Goal: Task Accomplishment & Management: Use online tool/utility

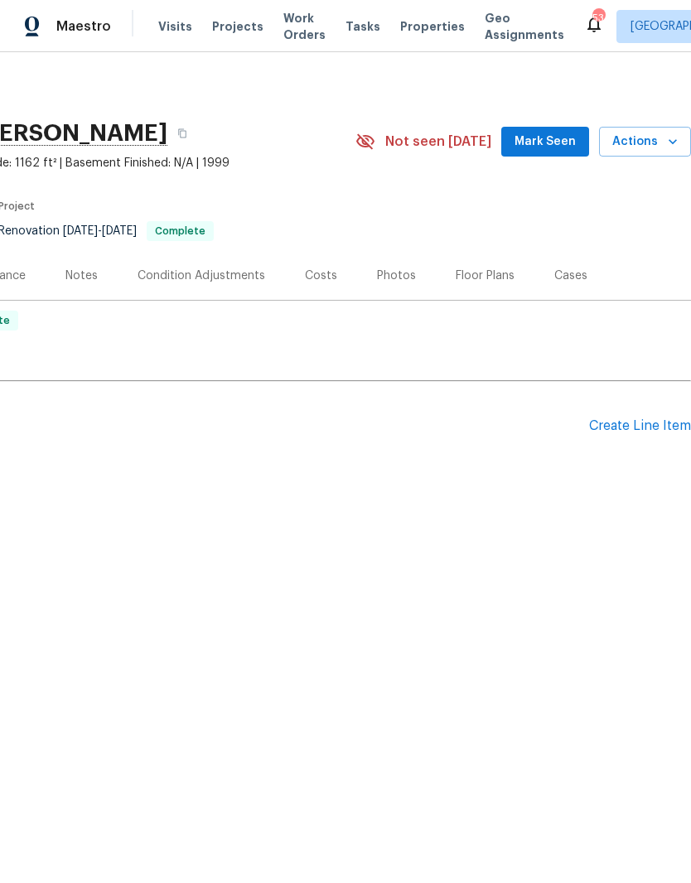
scroll to position [0, 245]
click at [643, 431] on div "Create Line Item" at bounding box center [640, 426] width 102 height 16
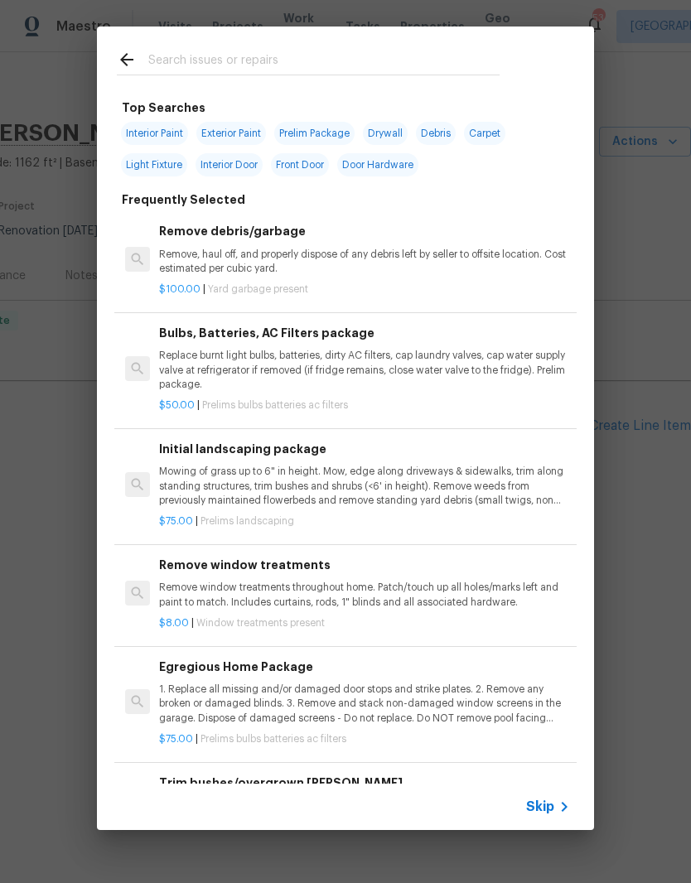
click at [301, 59] on input "text" at bounding box center [323, 62] width 351 height 25
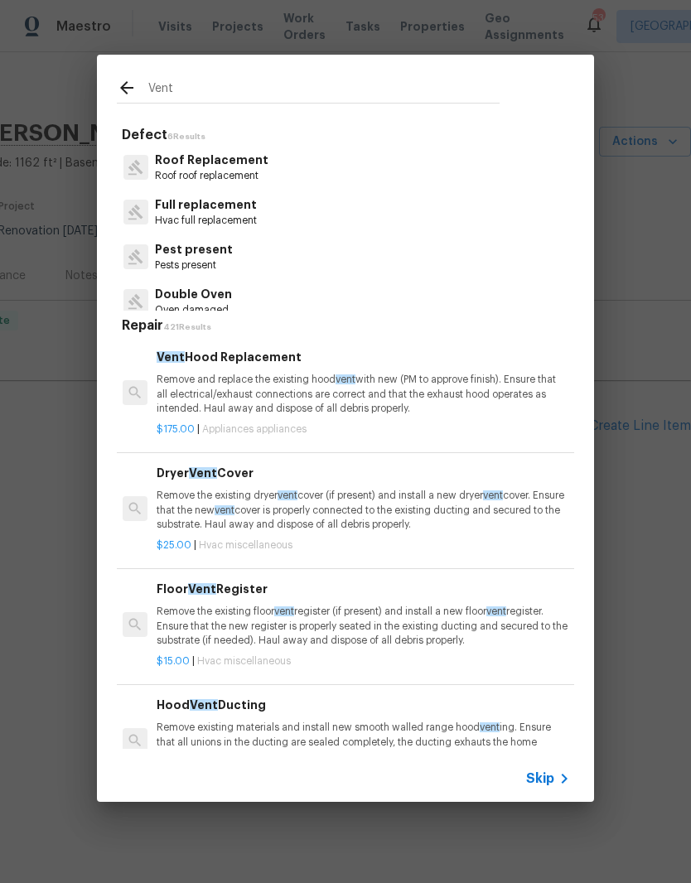
scroll to position [0, 0]
click at [422, 93] on input "Vent" at bounding box center [323, 90] width 351 height 25
type input "V"
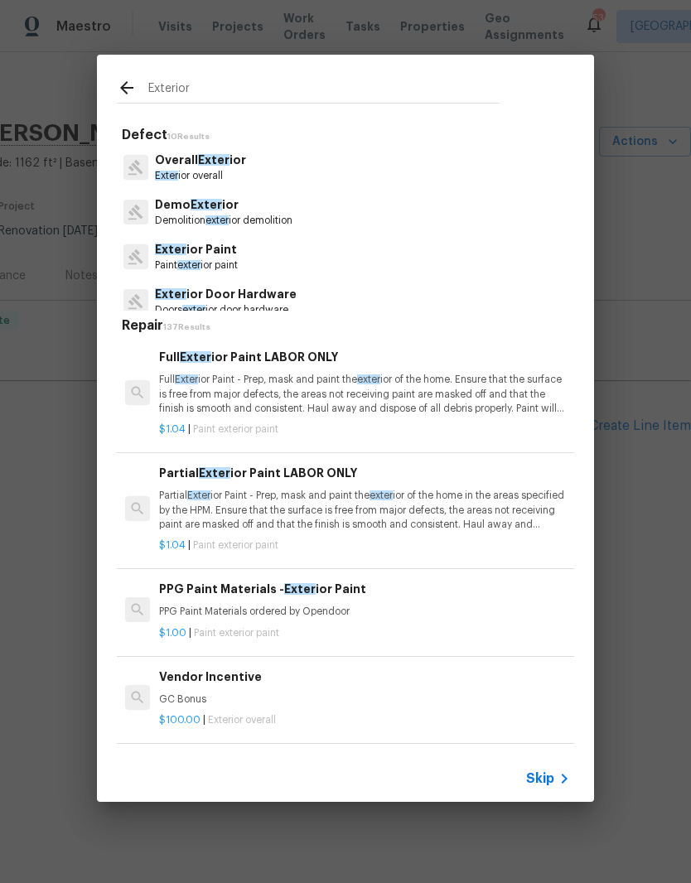
type input "Exterior"
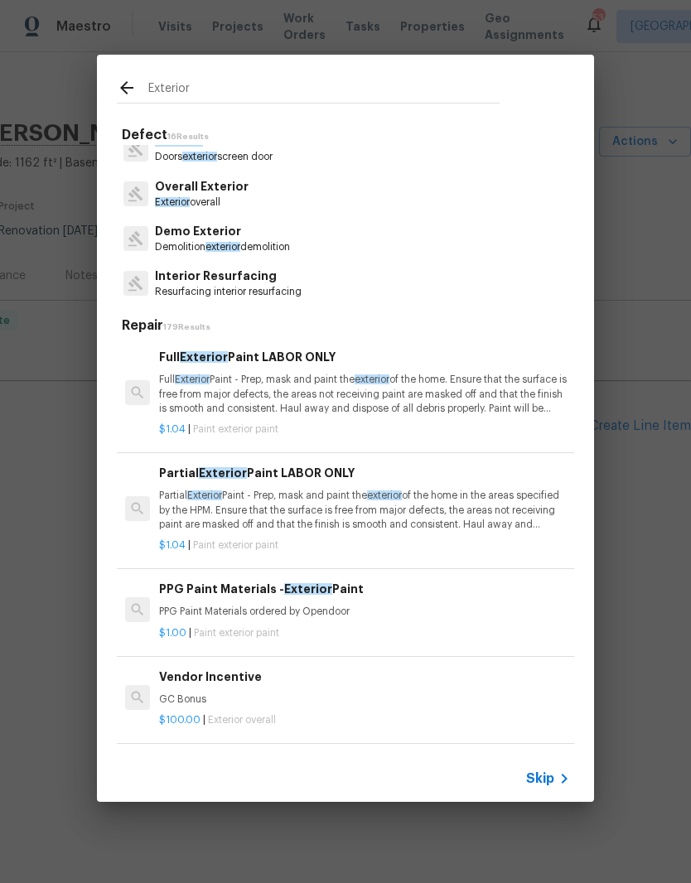
scroll to position [242, 0]
click at [234, 195] on p "Overall Exterior" at bounding box center [202, 187] width 94 height 17
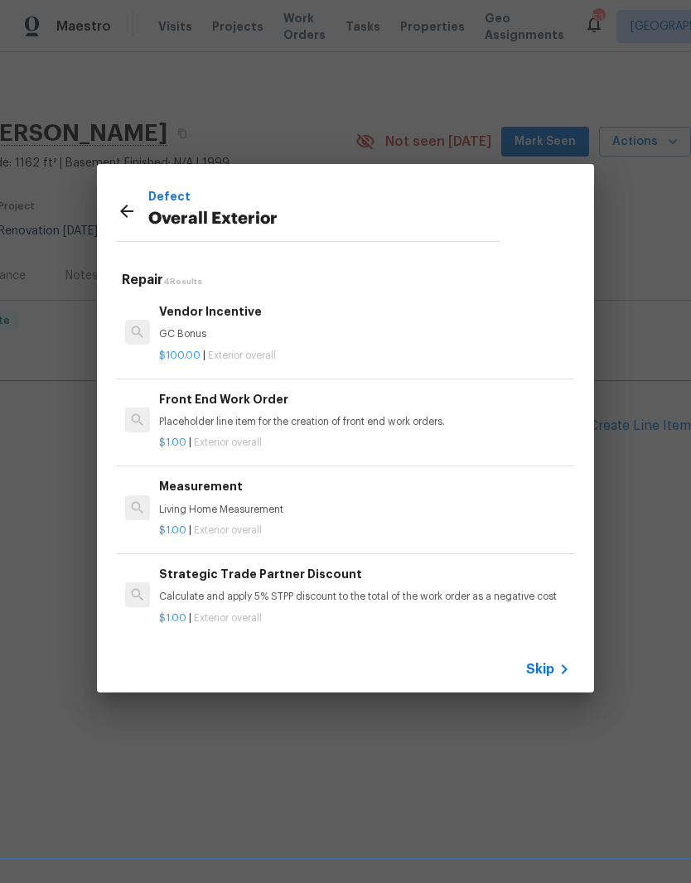
scroll to position [0, 0]
click at [126, 214] on icon at bounding box center [127, 211] width 20 height 20
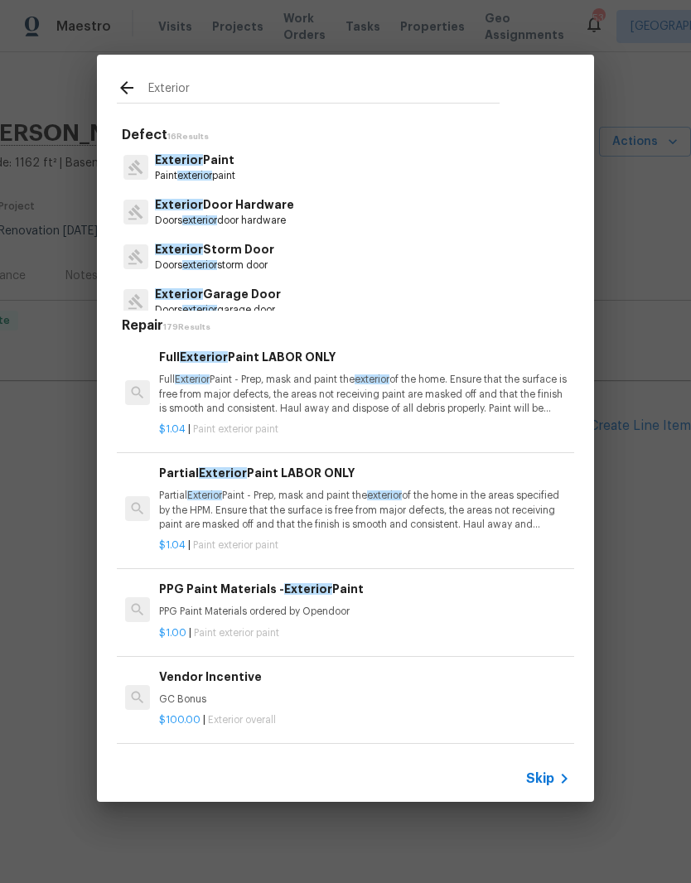
click at [311, 91] on input "Exterior" at bounding box center [323, 90] width 351 height 25
type input "E"
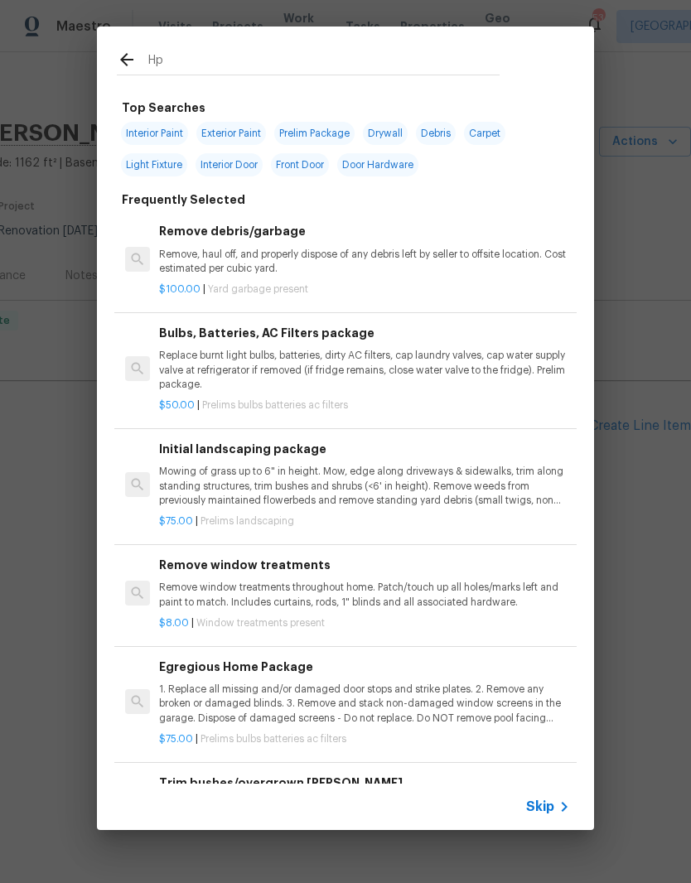
type input "Hpm"
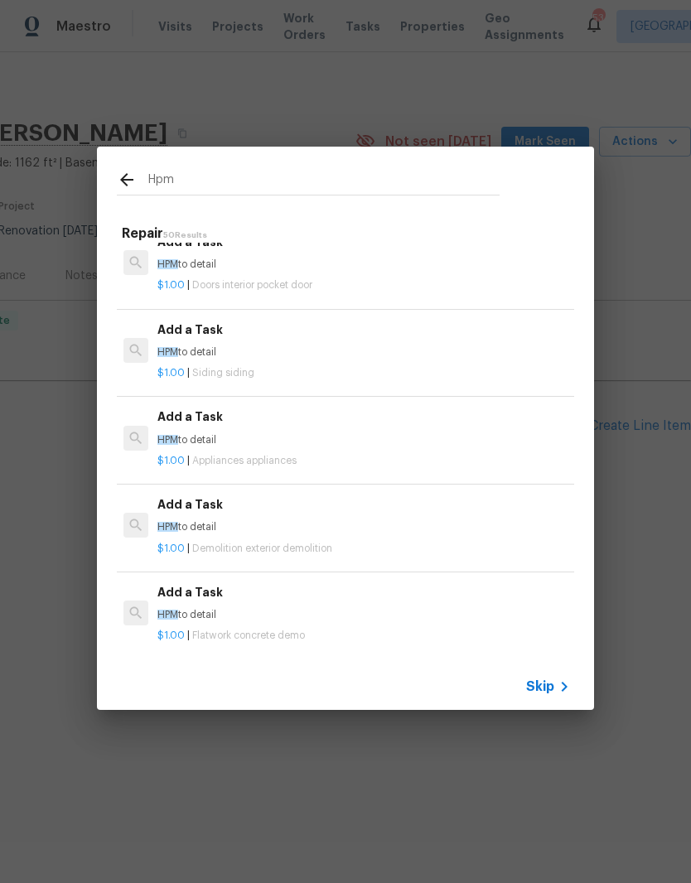
scroll to position [479, 2]
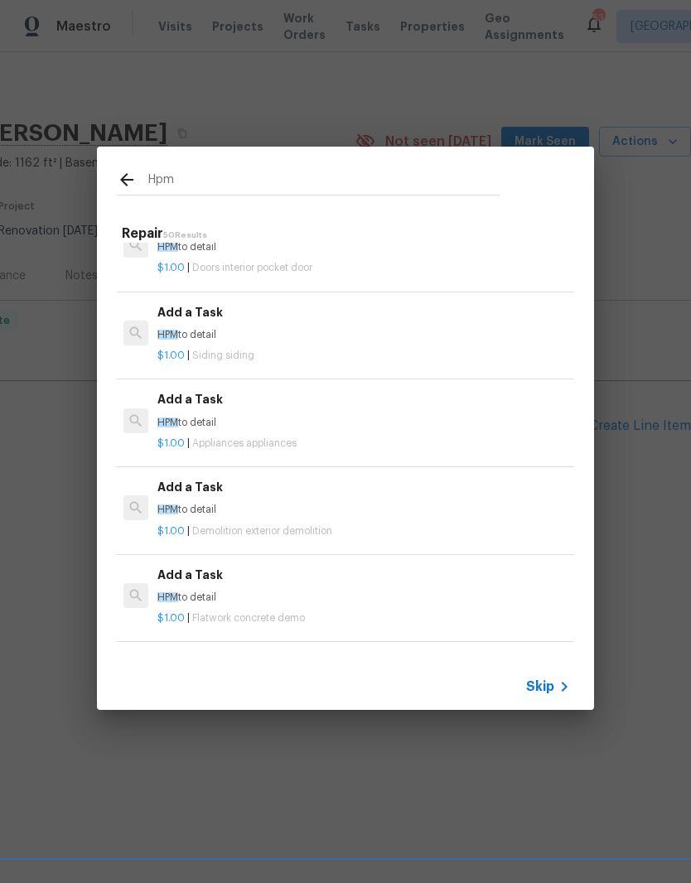
click at [353, 349] on p "$1.00 | Siding siding" at bounding box center [362, 356] width 411 height 14
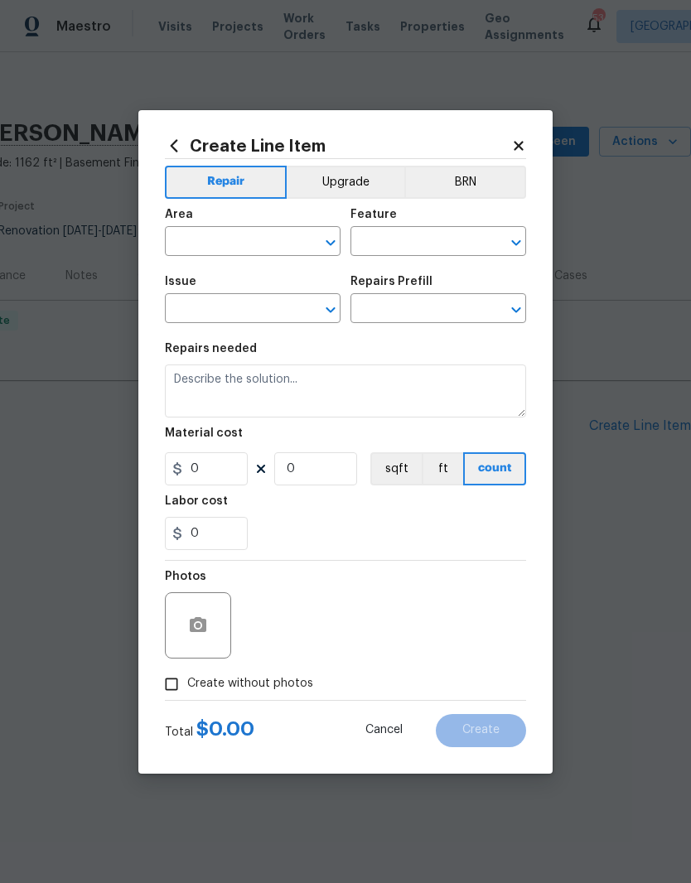
type input "Siding"
type textarea "HPM to detail"
type input "1"
type input "Add a Task $1.00"
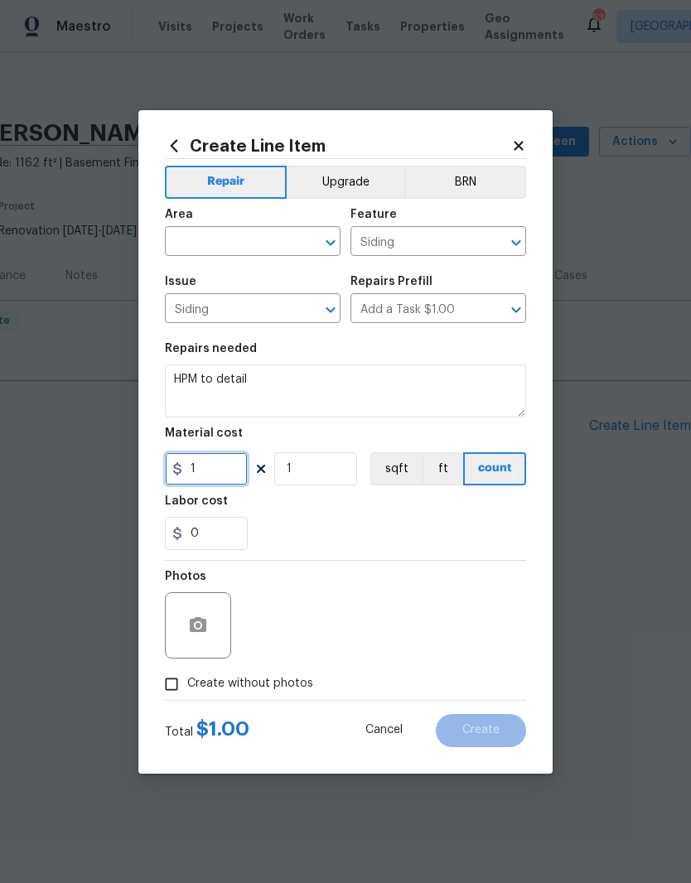
click at [231, 481] on input "1" at bounding box center [206, 468] width 83 height 33
type input "35"
click at [332, 471] on input "1" at bounding box center [315, 468] width 83 height 33
type input "3"
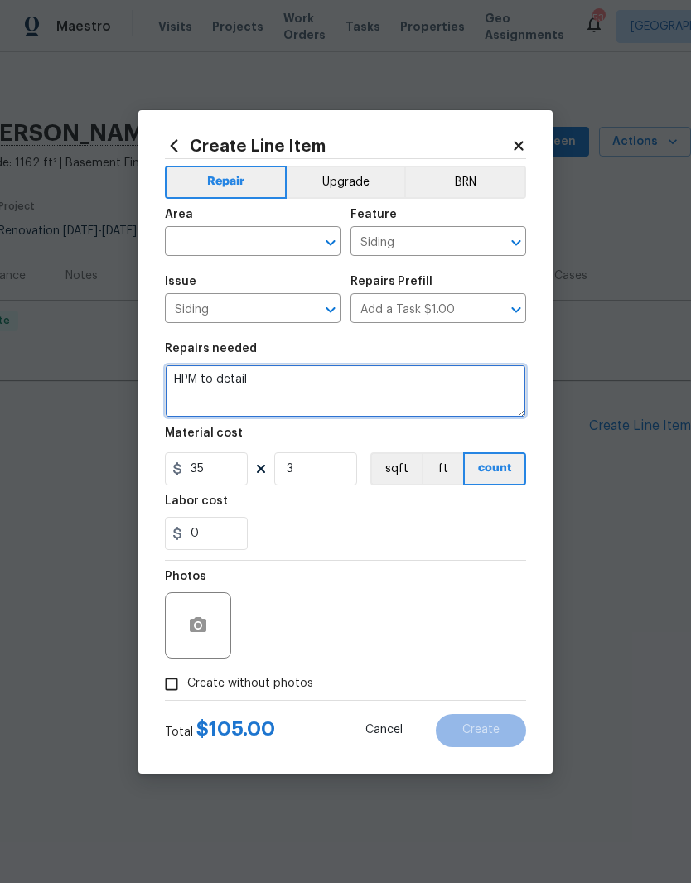
click at [372, 386] on textarea "HPM to detail" at bounding box center [345, 390] width 361 height 53
type textarea "H"
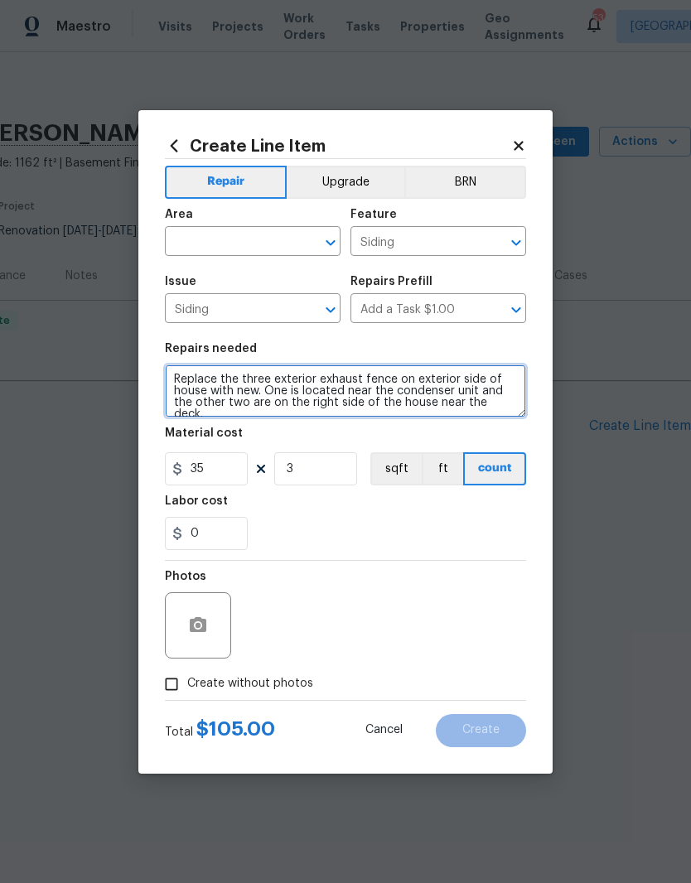
type textarea "Replace the three exterior exhaust fence on exterior side of house with new. On…"
click at [245, 242] on input "text" at bounding box center [229, 243] width 129 height 26
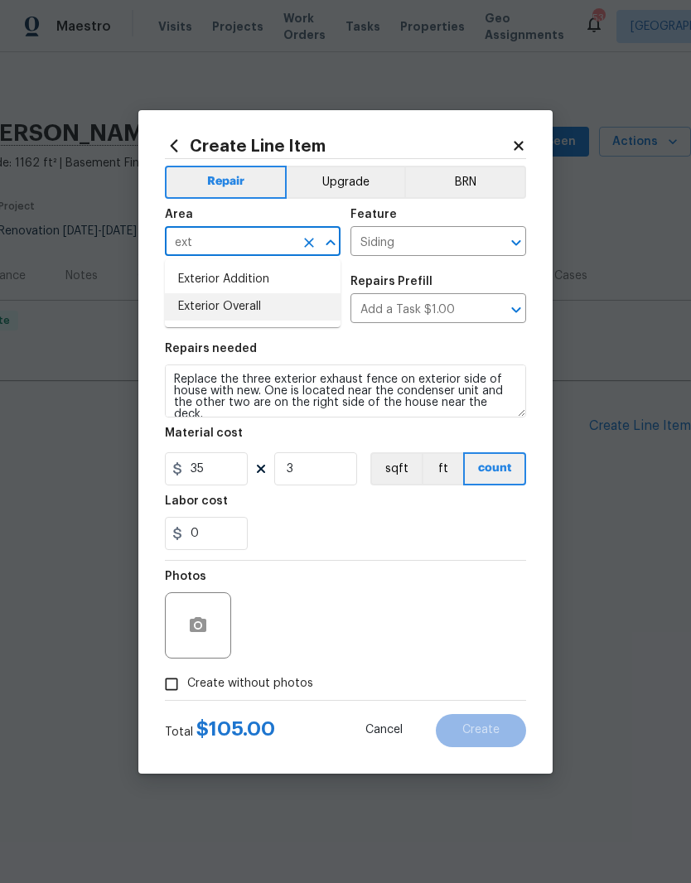
click at [247, 306] on li "Exterior Overall" at bounding box center [253, 306] width 176 height 27
type input "Exterior Overall"
click at [246, 305] on input "Siding" at bounding box center [229, 310] width 129 height 26
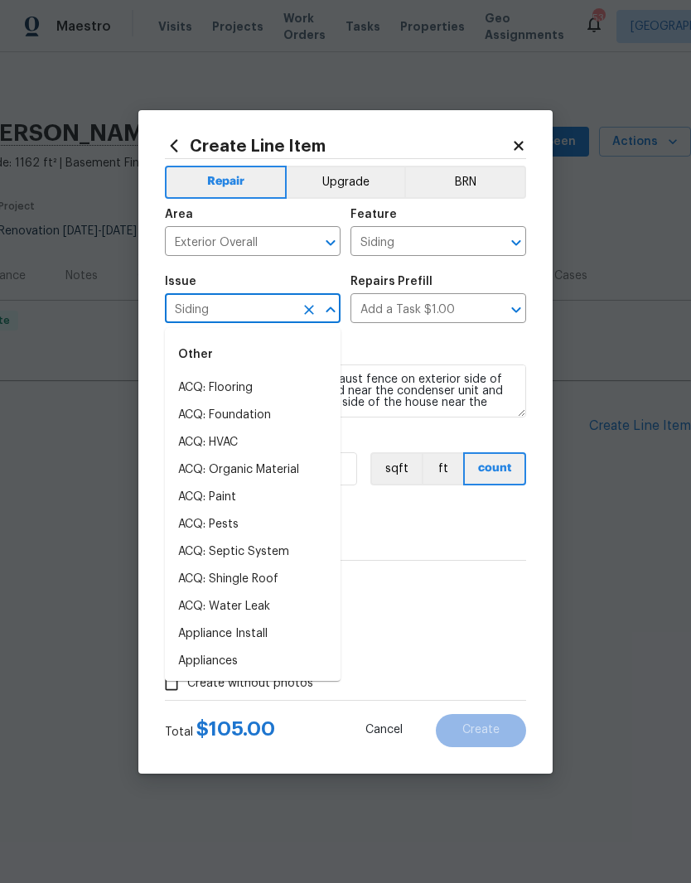
click at [468, 359] on div "Repairs needed" at bounding box center [345, 354] width 361 height 22
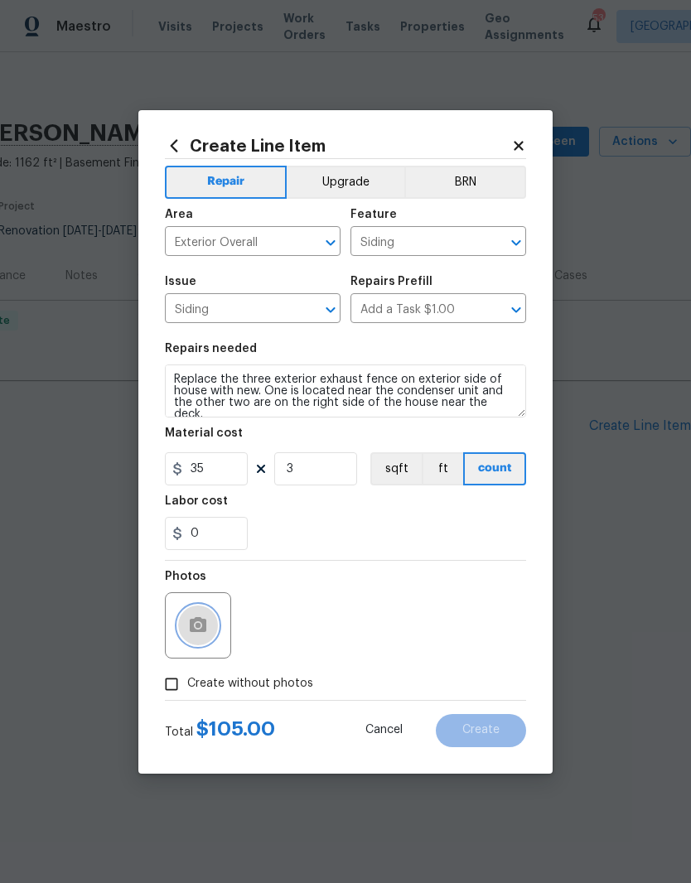
click at [206, 618] on icon "button" at bounding box center [198, 625] width 20 height 20
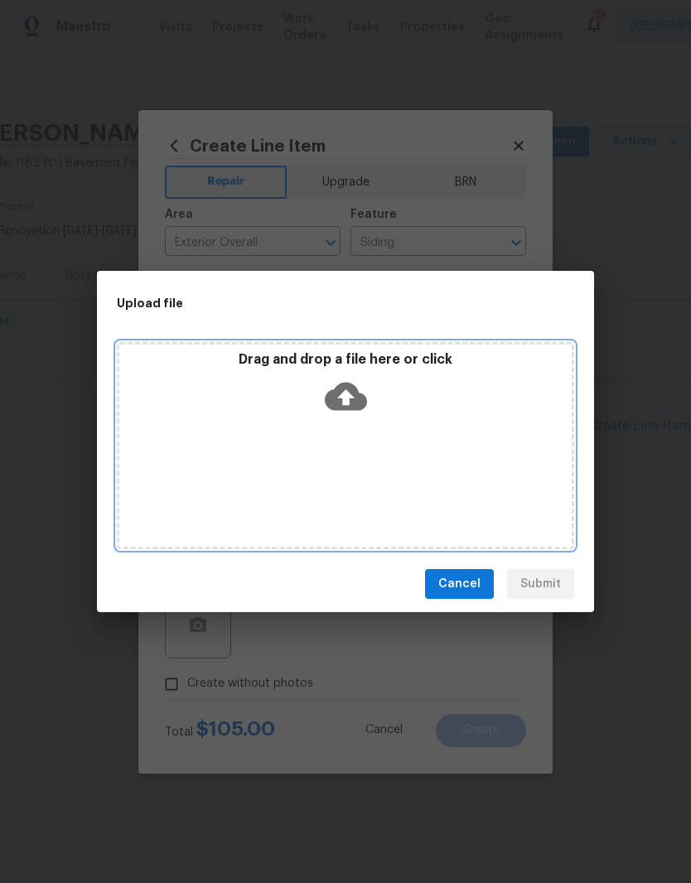
click at [492, 463] on div "Drag and drop a file here or click" at bounding box center [345, 445] width 457 height 207
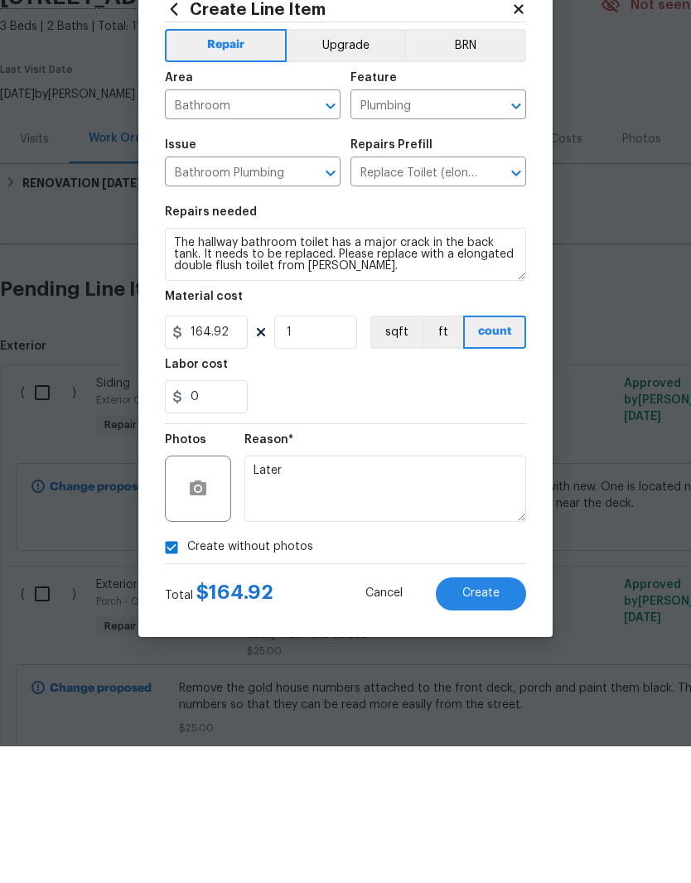
scroll to position [0, 245]
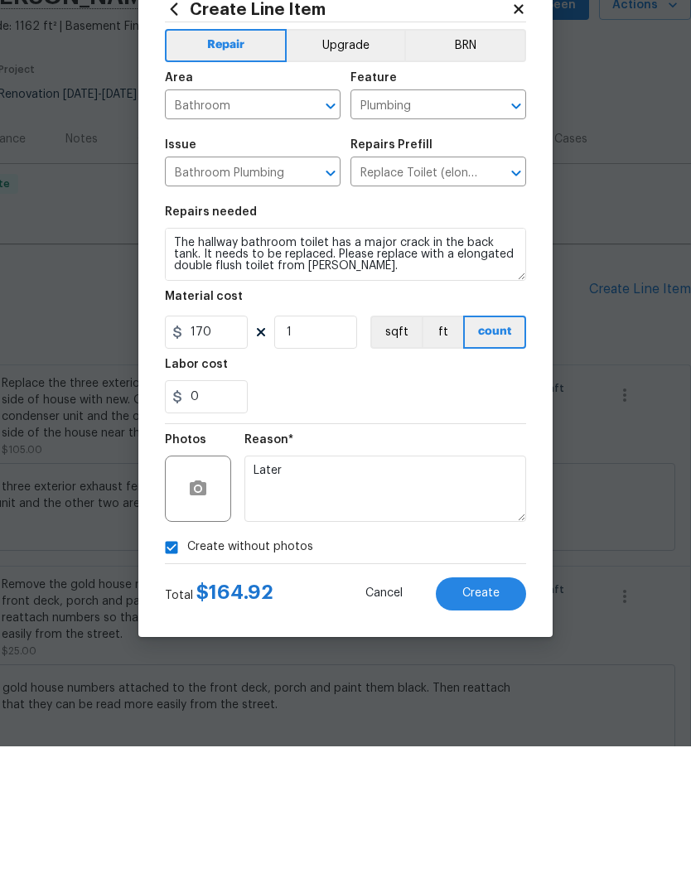
type input "170"
click at [432, 517] on div "0" at bounding box center [345, 533] width 361 height 33
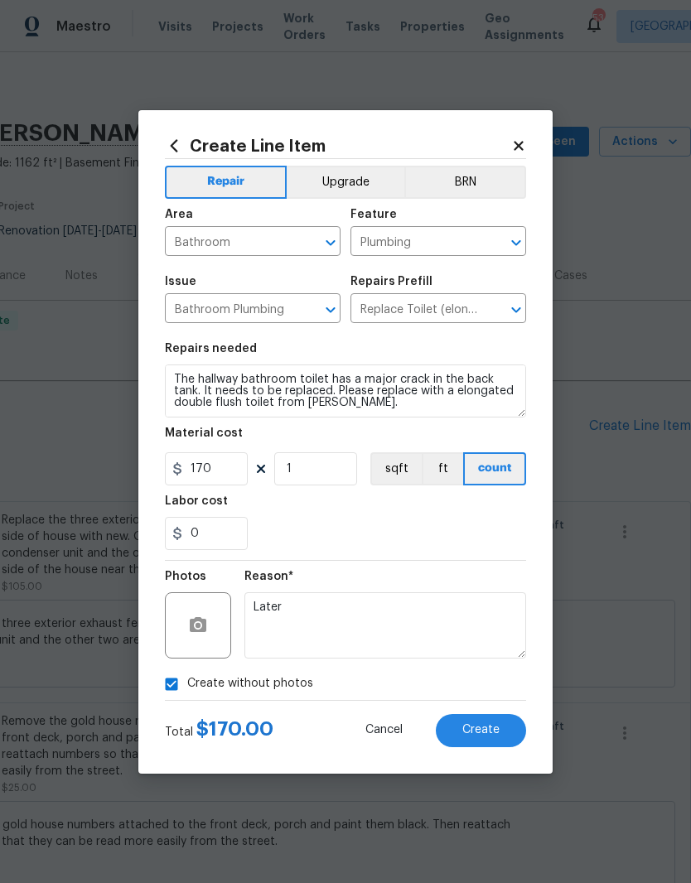
click at [489, 730] on span "Create" at bounding box center [480, 730] width 37 height 12
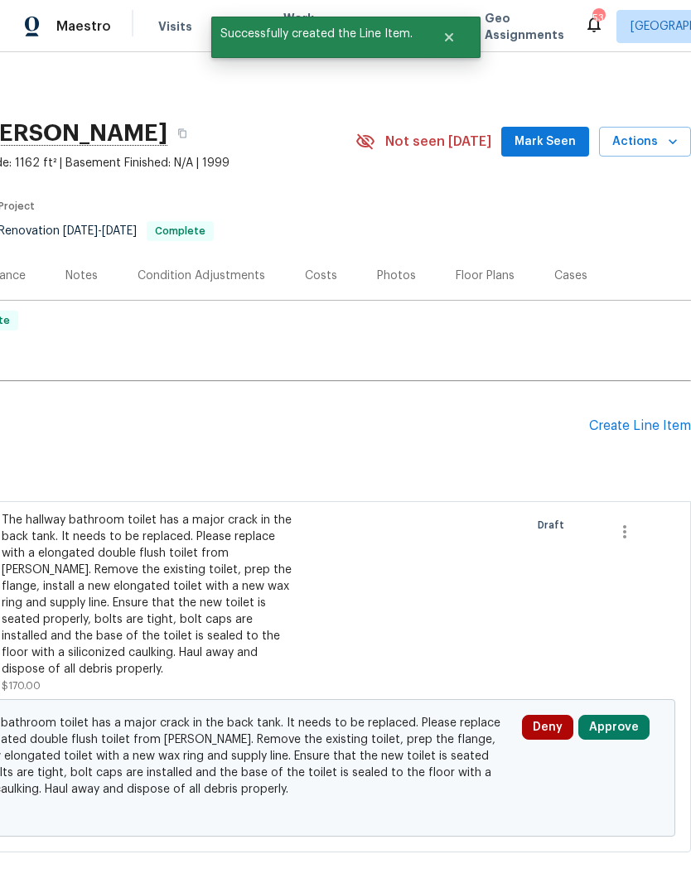
click at [610, 715] on button "Approve" at bounding box center [613, 727] width 71 height 25
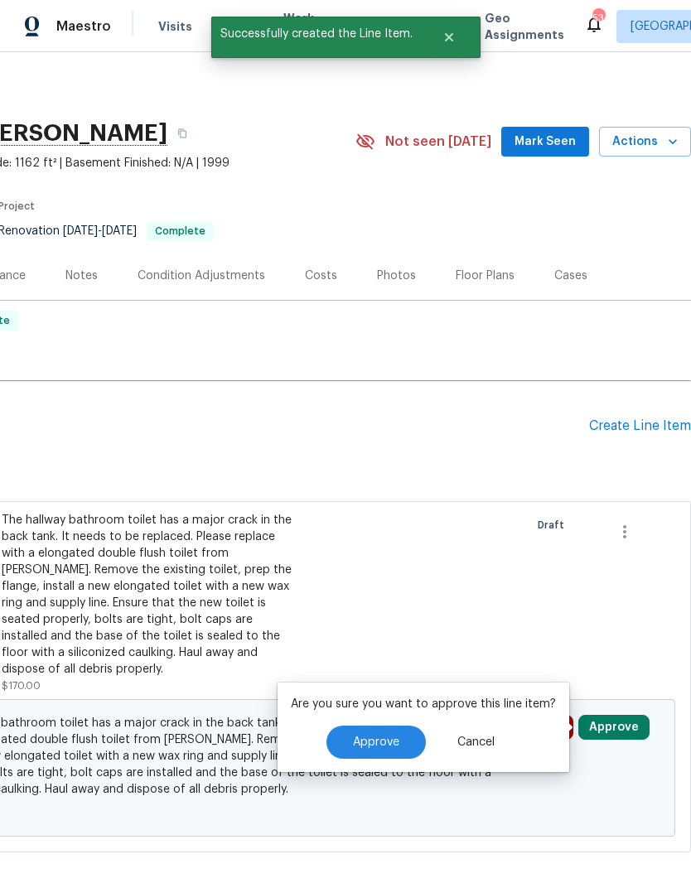
click at [387, 736] on span "Approve" at bounding box center [376, 742] width 46 height 12
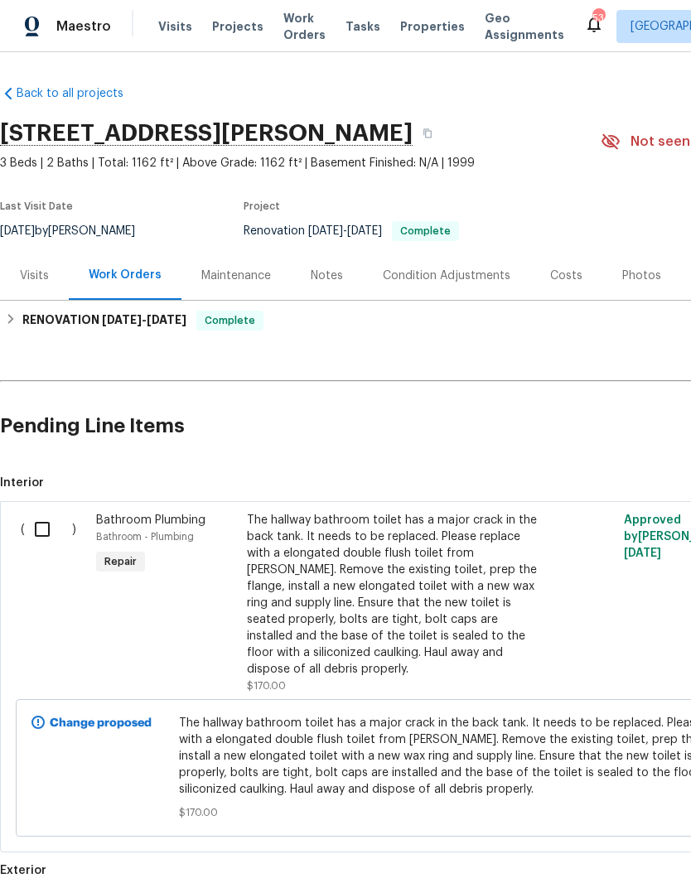
scroll to position [0, -1]
click at [41, 512] on input "checkbox" at bounding box center [48, 529] width 47 height 35
checkbox input "true"
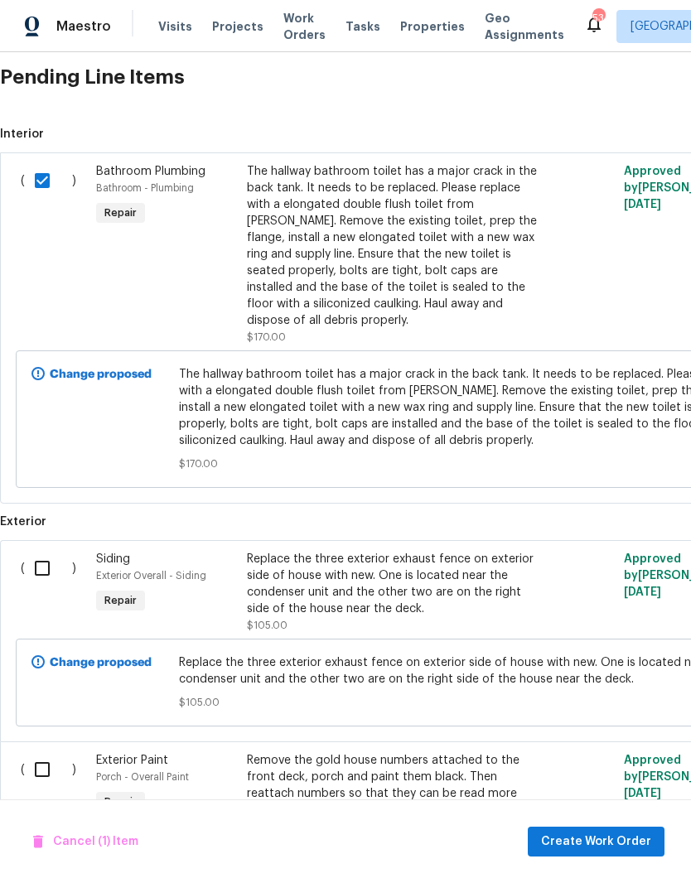
scroll to position [354, 0]
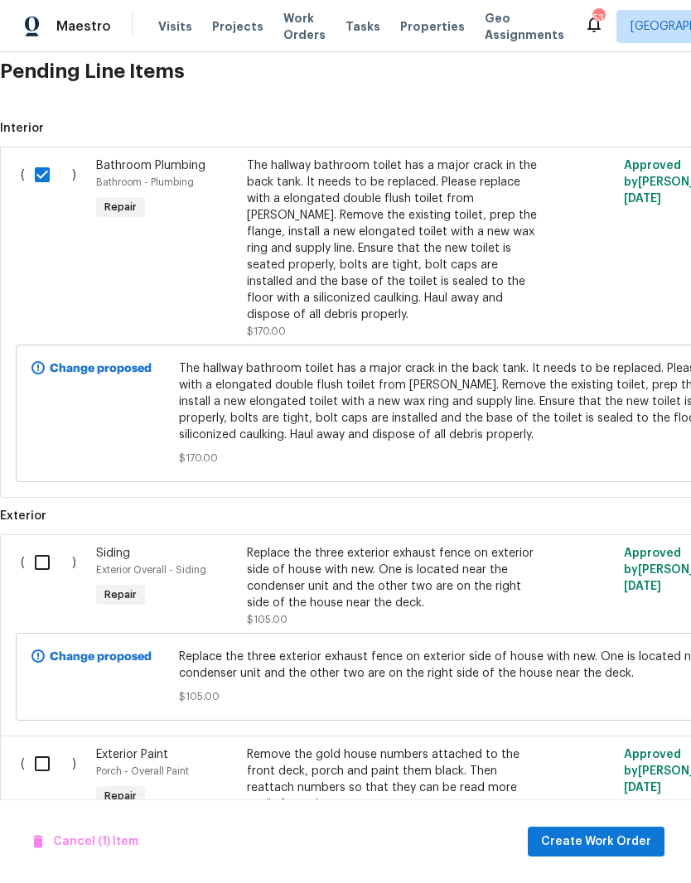
click at [50, 545] on input "checkbox" at bounding box center [48, 562] width 47 height 35
checkbox input "true"
click at [52, 746] on input "checkbox" at bounding box center [48, 763] width 47 height 35
checkbox input "true"
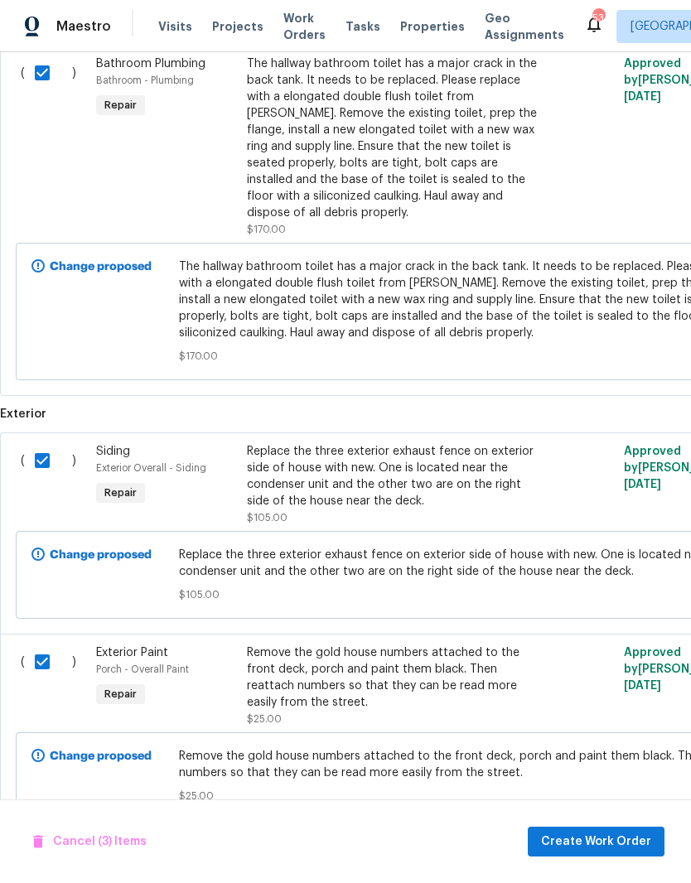
scroll to position [455, 0]
click at [579, 845] on span "Create Work Order" at bounding box center [596, 841] width 110 height 21
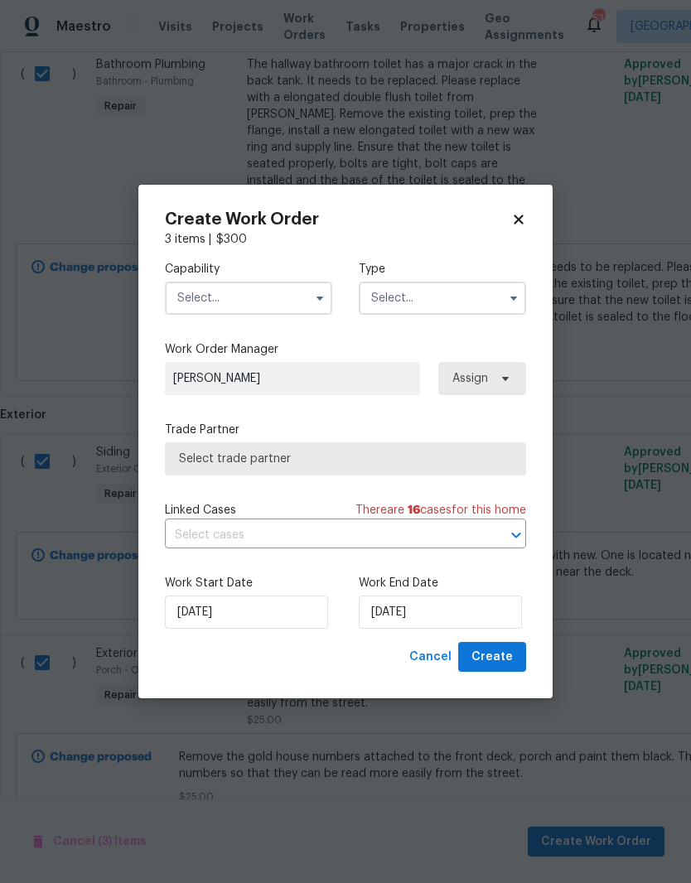
click at [264, 286] on input "text" at bounding box center [248, 298] width 167 height 33
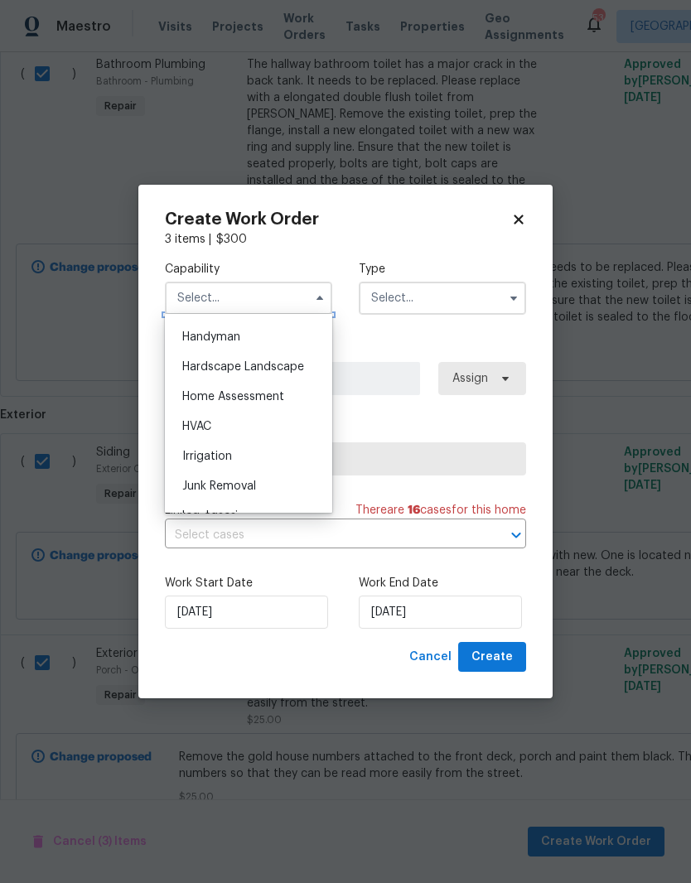
scroll to position [878, 0]
click at [244, 369] on div "Handyman" at bounding box center [248, 366] width 159 height 30
type input "Handyman"
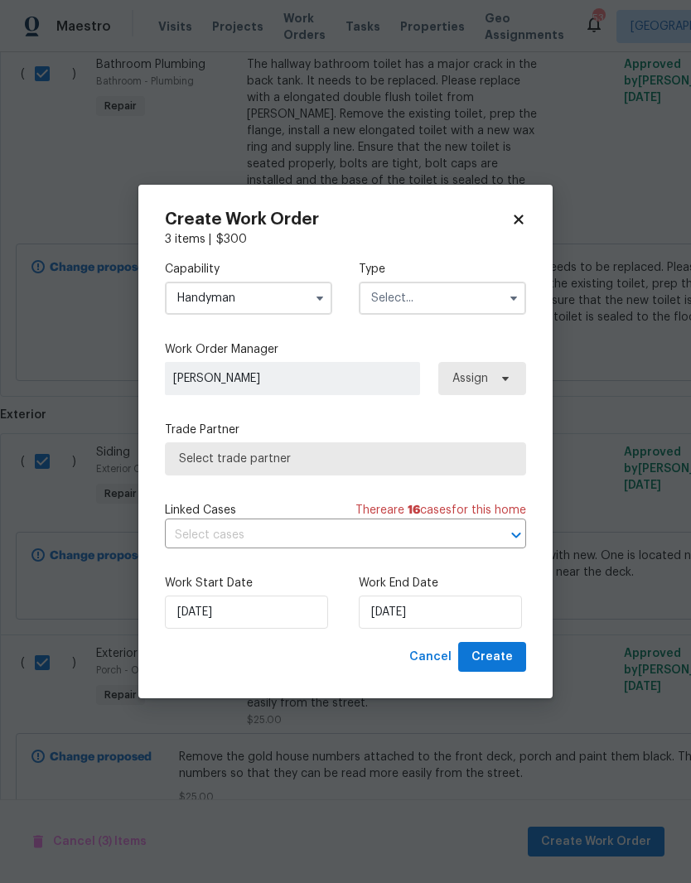
click at [402, 304] on input "text" at bounding box center [442, 298] width 167 height 33
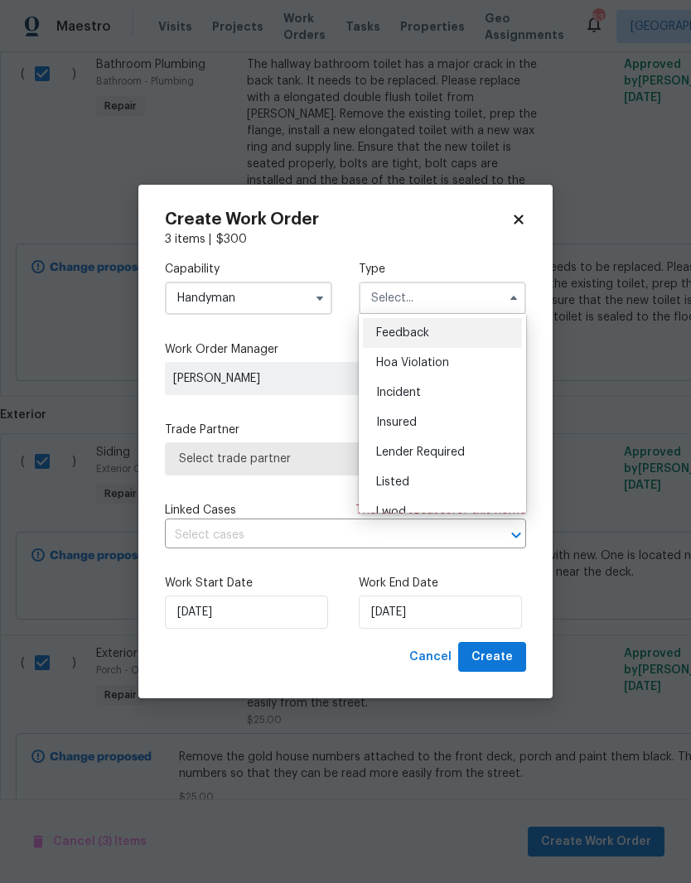
click at [406, 480] on span "Listed" at bounding box center [392, 482] width 33 height 12
type input "Listed"
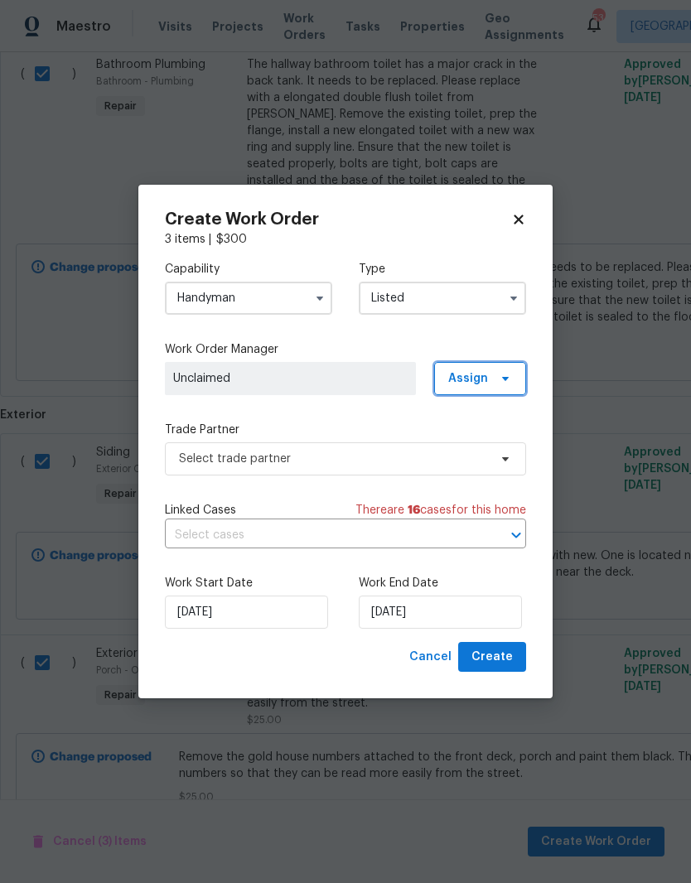
click at [496, 379] on span at bounding box center [503, 378] width 18 height 13
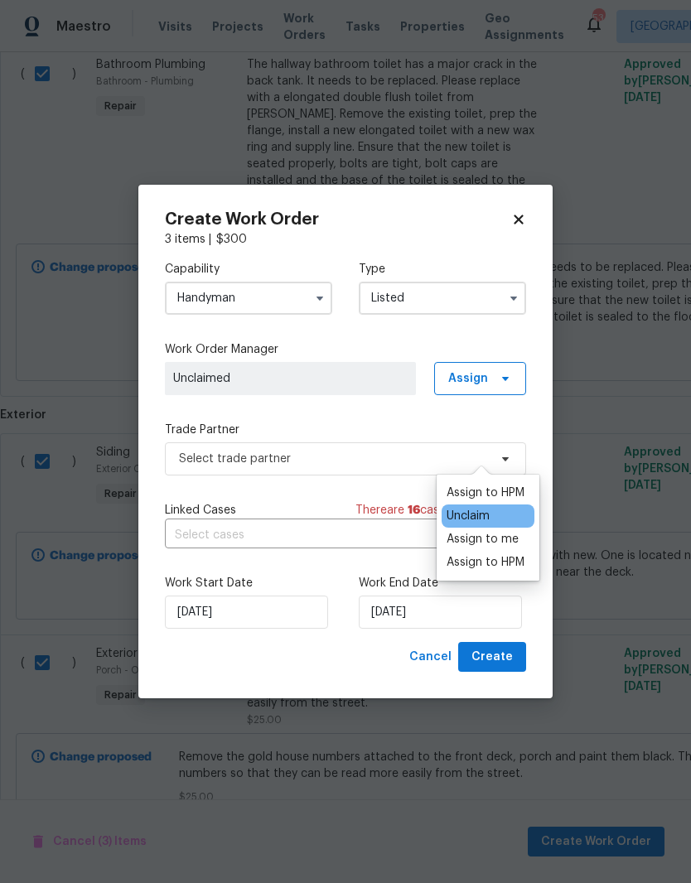
click at [499, 484] on div "Assign to HPM" at bounding box center [485, 492] width 78 height 17
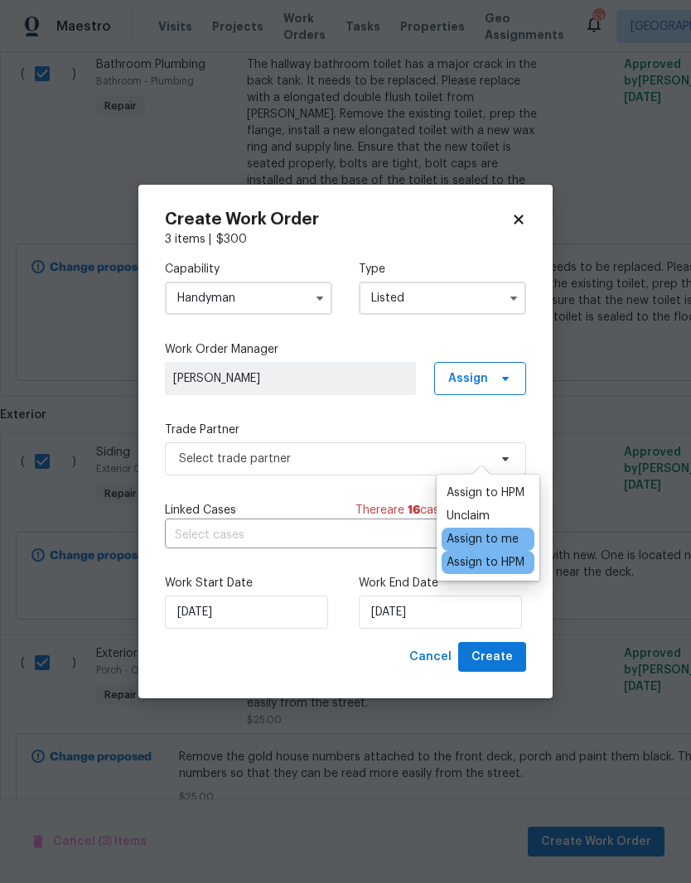
click at [376, 410] on div "Capability Handyman Type Listed Work Order Manager Joseph White Assign Trade Pa…" at bounding box center [345, 445] width 361 height 394
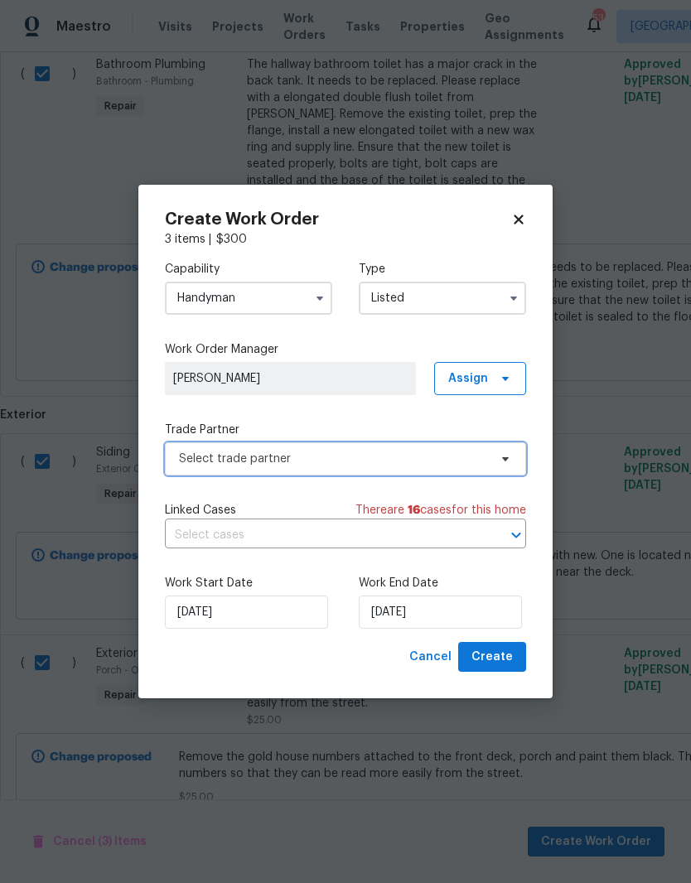
click at [413, 464] on span "Select trade partner" at bounding box center [333, 459] width 309 height 17
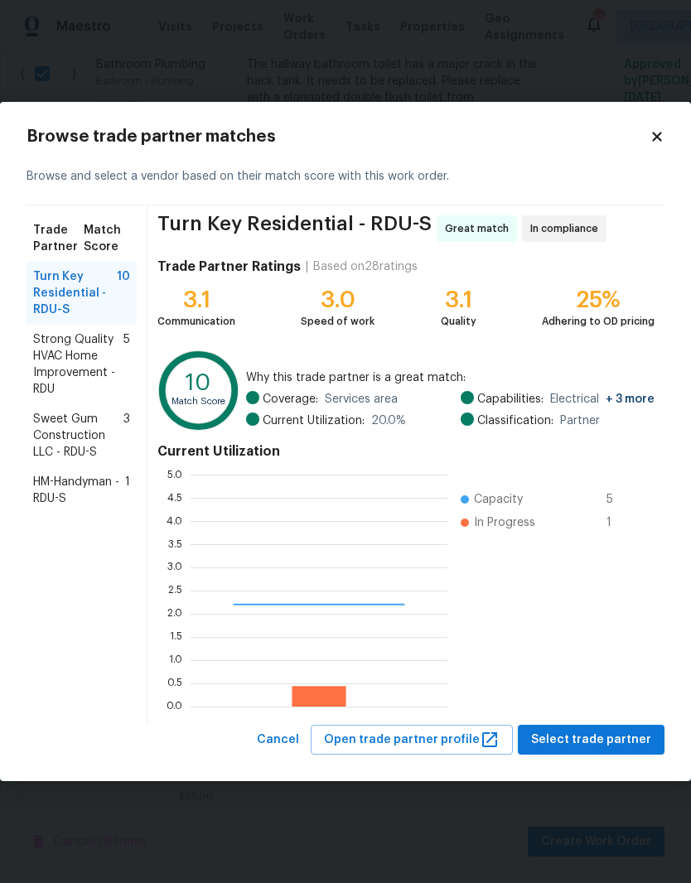
scroll to position [232, 257]
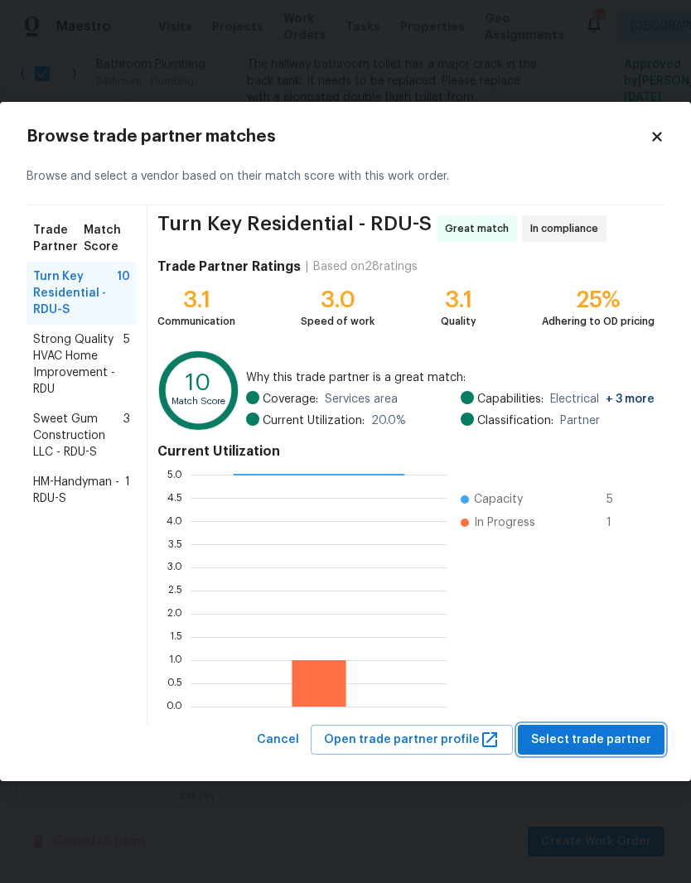
click at [605, 740] on span "Select trade partner" at bounding box center [591, 740] width 120 height 21
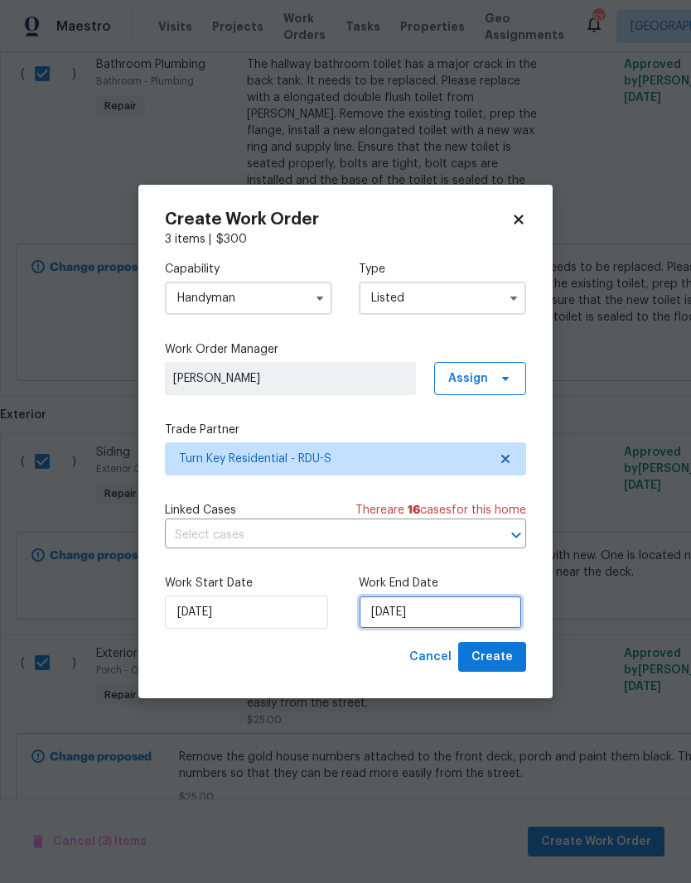
click at [403, 628] on input "9/17/2025" at bounding box center [440, 611] width 163 height 33
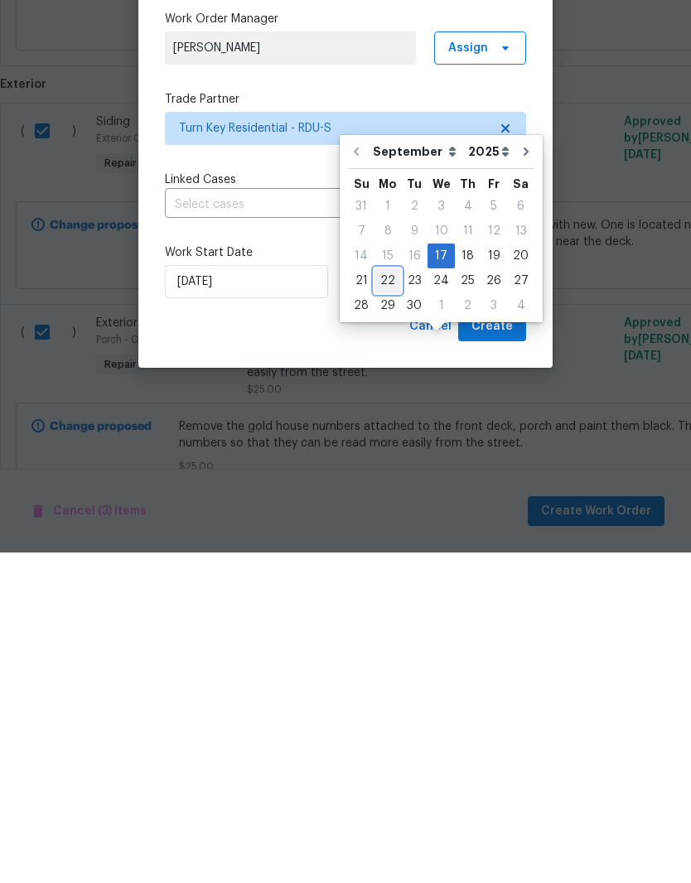
click at [391, 600] on div "22" at bounding box center [387, 611] width 27 height 23
type input "9/22/2025"
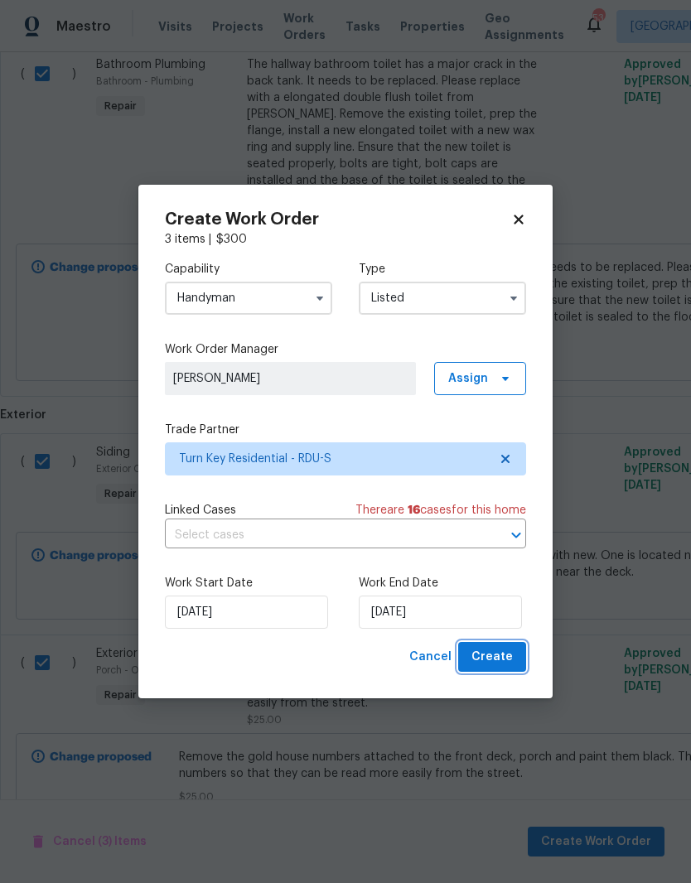
click at [508, 659] on span "Create" at bounding box center [491, 657] width 41 height 21
checkbox input "false"
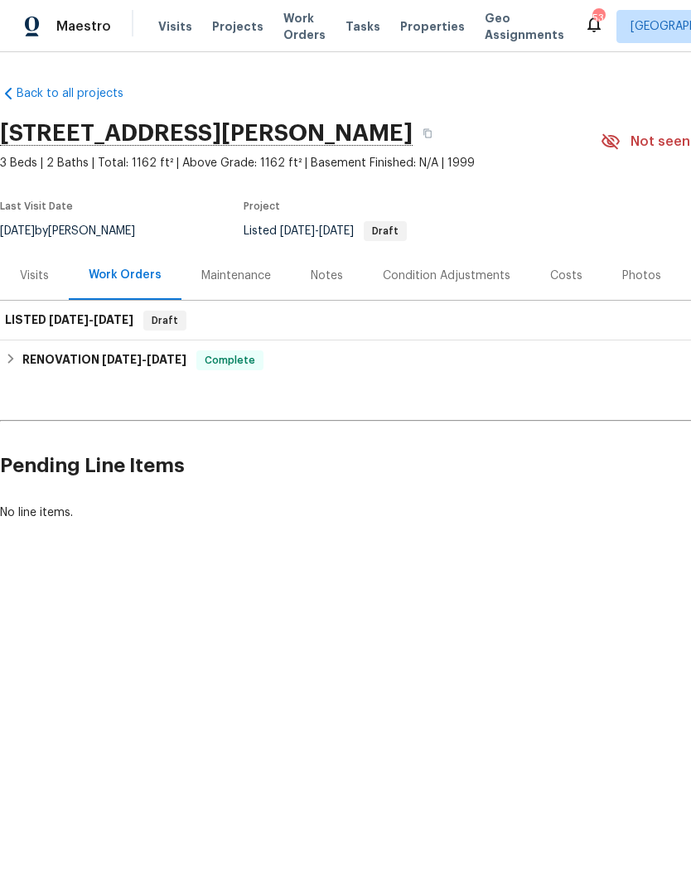
scroll to position [0, 0]
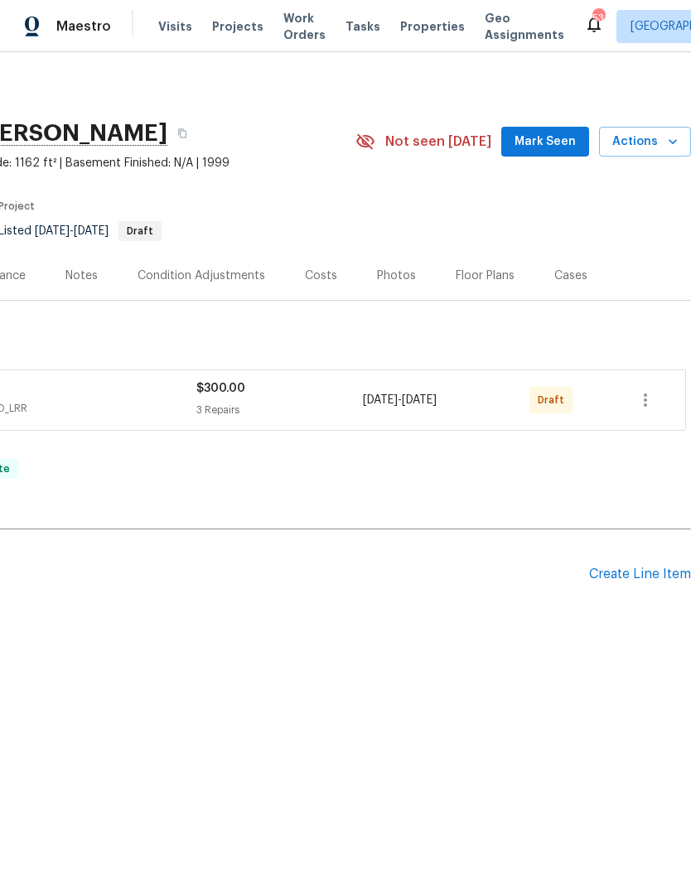
scroll to position [0, 245]
click at [653, 392] on icon "button" at bounding box center [645, 400] width 20 height 20
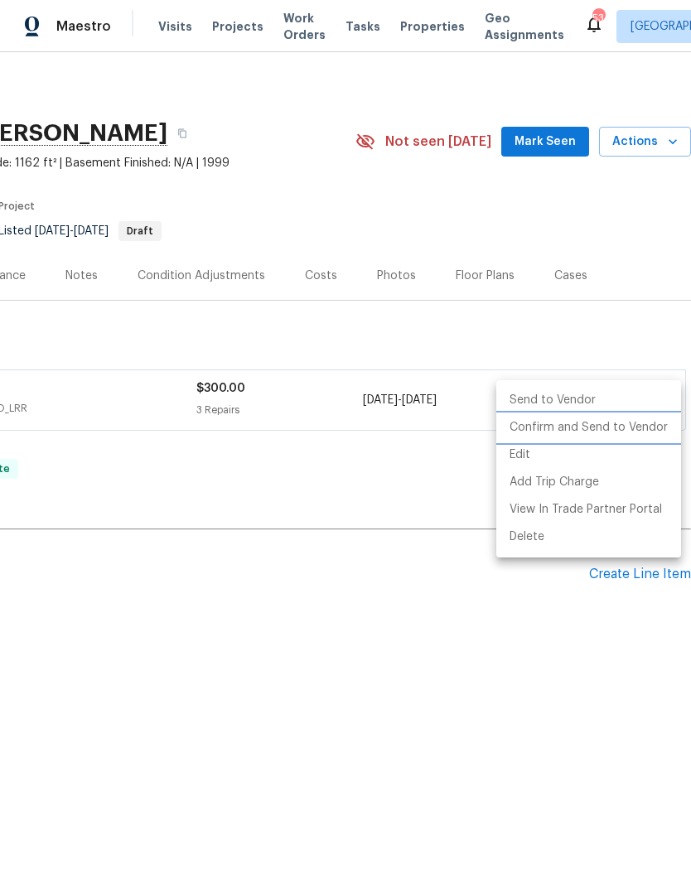
click at [610, 425] on li "Confirm and Send to Vendor" at bounding box center [588, 427] width 185 height 27
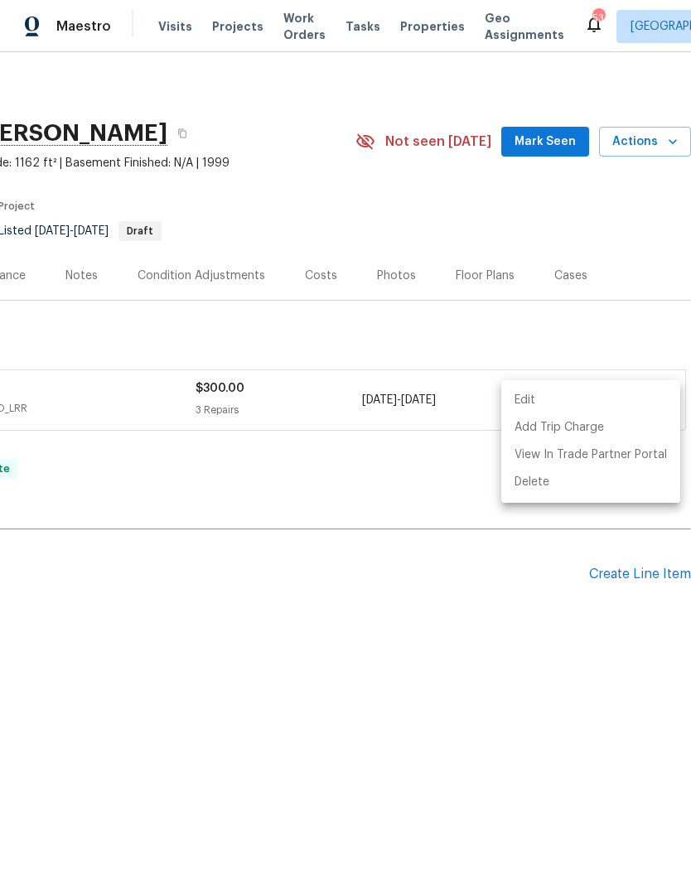
click at [411, 519] on div at bounding box center [345, 441] width 691 height 883
